Goal: Communication & Community: Answer question/provide support

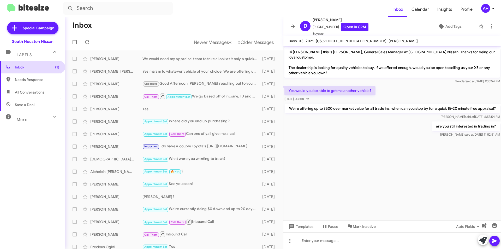
click at [46, 66] on span "Inbox (1)" at bounding box center [37, 66] width 44 height 5
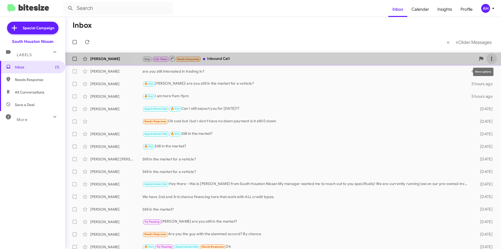
click at [487, 55] on button at bounding box center [492, 59] width 10 height 10
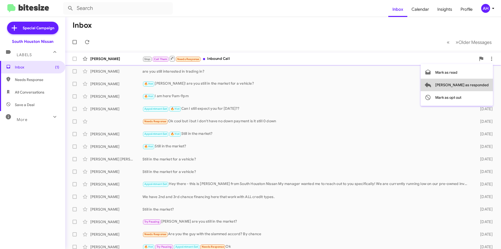
click at [481, 87] on span "[PERSON_NAME] as responded" at bounding box center [463, 85] width 54 height 13
